Goal: Find contact information: Find contact information

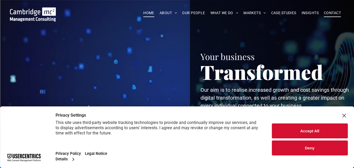
click at [329, 14] on span "CONTACT" at bounding box center [332, 13] width 17 height 8
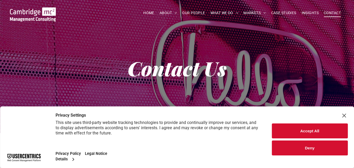
click at [317, 128] on button "Accept All" at bounding box center [310, 130] width 76 height 15
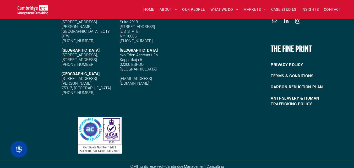
scroll to position [637, 0]
